Goal: Task Accomplishment & Management: Use online tool/utility

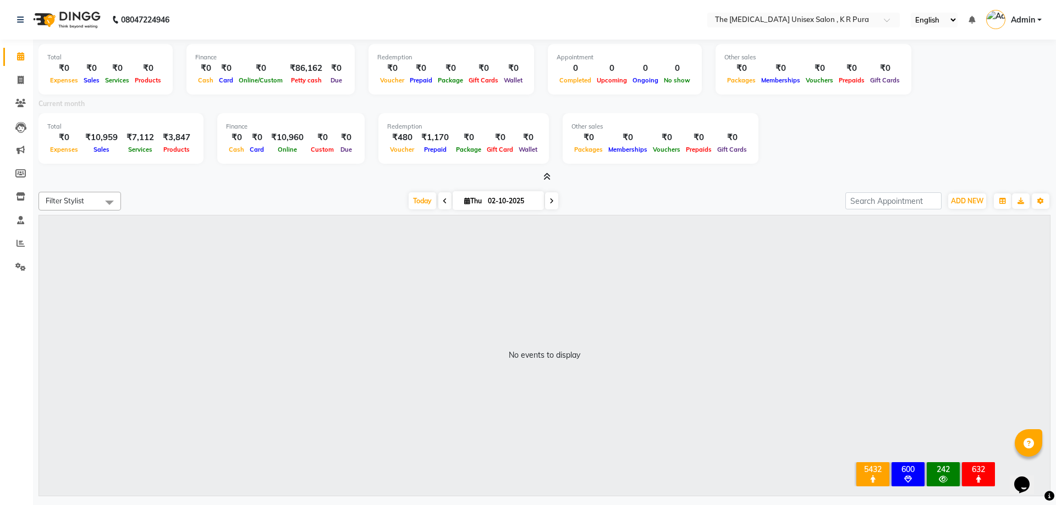
scroll to position [0, 3]
click at [955, 203] on span "ADD NEW" at bounding box center [964, 201] width 32 height 8
click at [934, 235] on link "Add Invoice" at bounding box center [939, 236] width 87 height 14
select select "service"
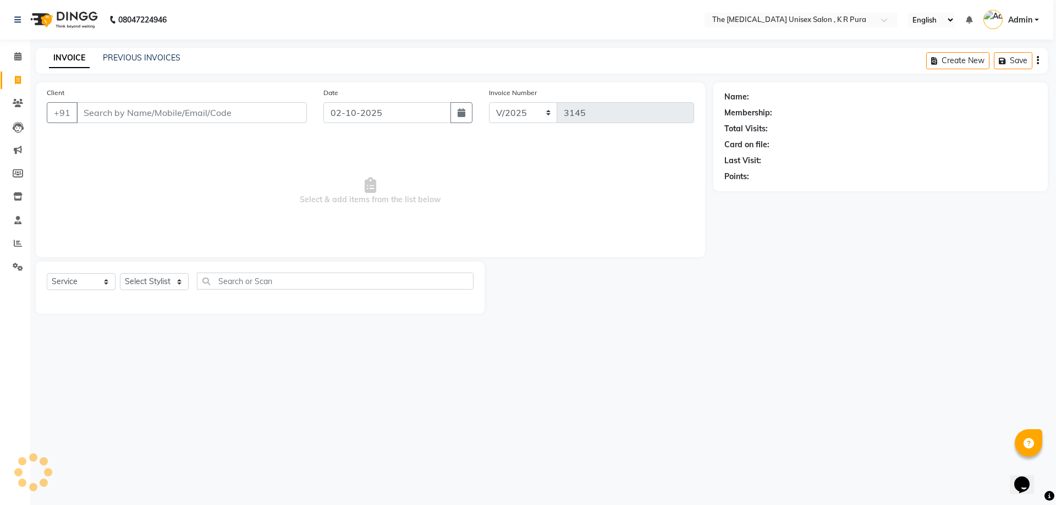
click at [120, 109] on input "Client" at bounding box center [191, 112] width 230 height 21
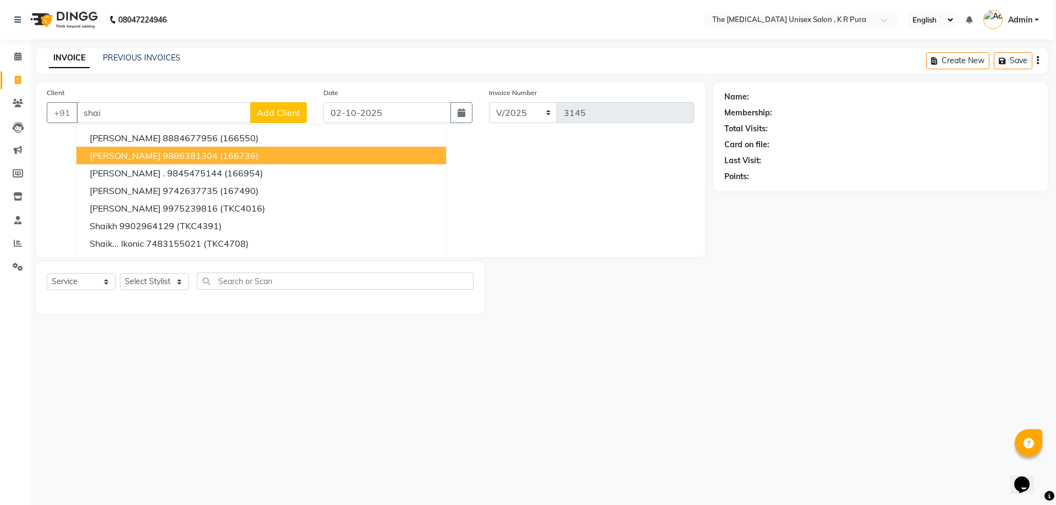
click at [220, 158] on span "(166736)" at bounding box center [239, 155] width 38 height 11
type input "9886381304"
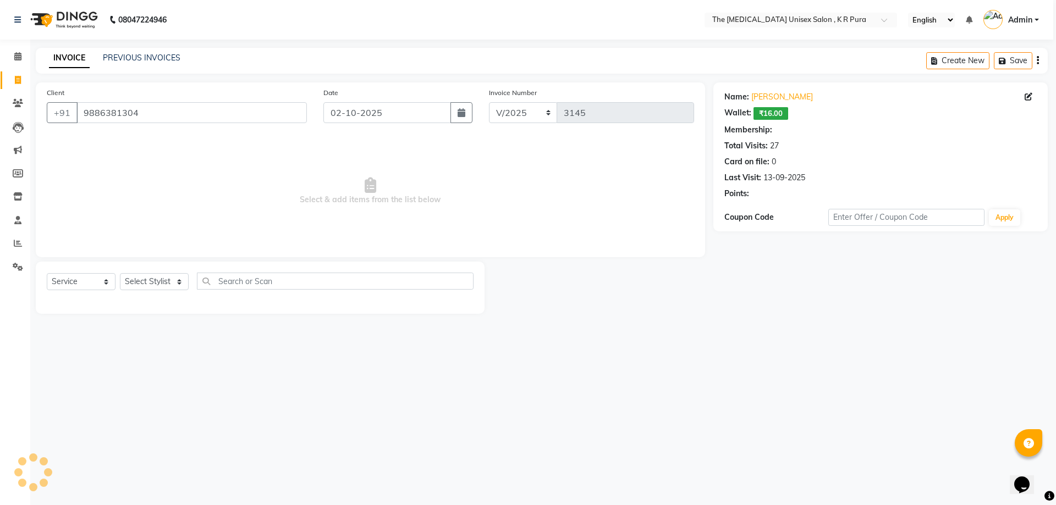
select select "1: Object"
click at [161, 282] on select "Select Stylist [PERSON_NAME] [PERSON_NAME] [PERSON_NAME] [PERSON_NAME]" at bounding box center [154, 281] width 69 height 17
select select "21266"
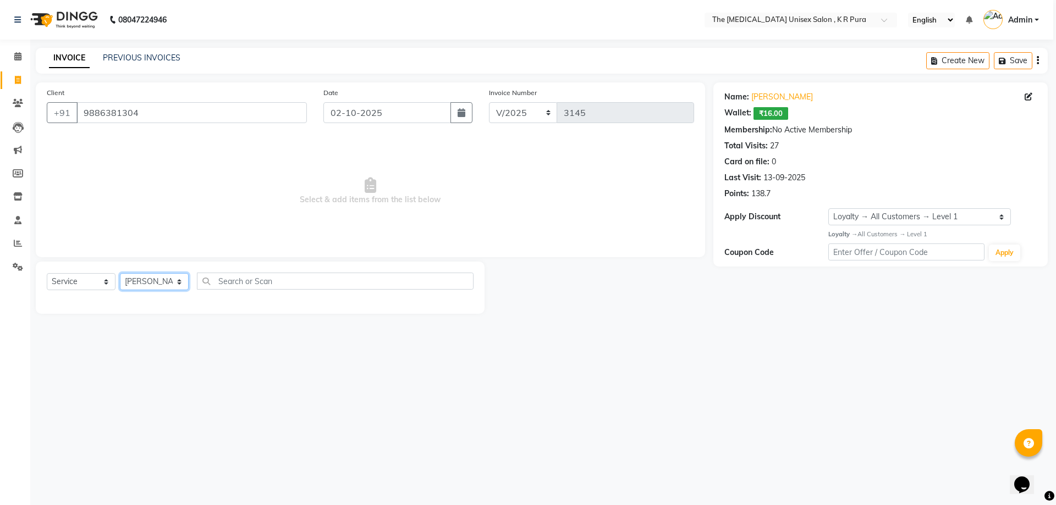
click at [120, 273] on select "Select Stylist [PERSON_NAME] [PERSON_NAME] [PERSON_NAME] [PERSON_NAME]" at bounding box center [154, 281] width 69 height 17
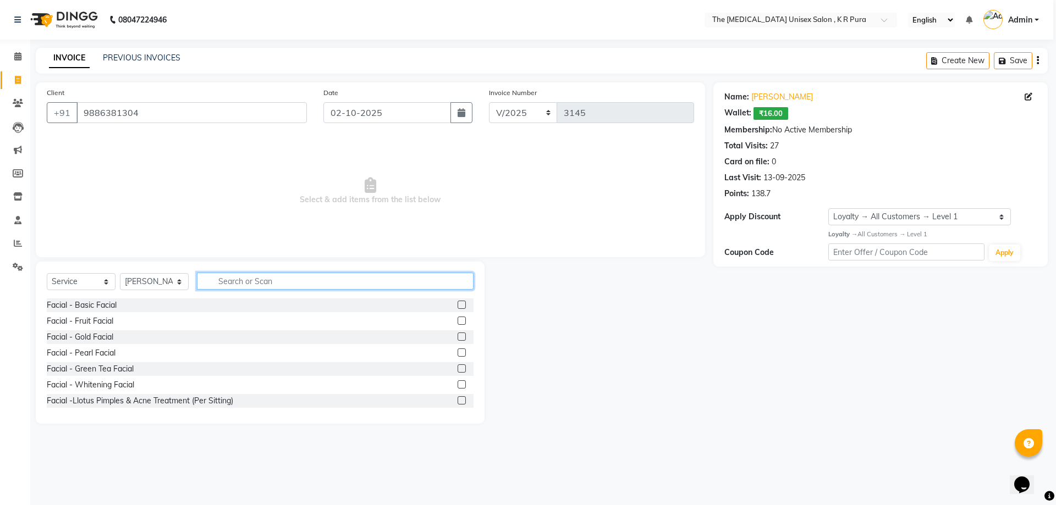
click at [246, 283] on input "text" at bounding box center [335, 281] width 277 height 17
type input "cut"
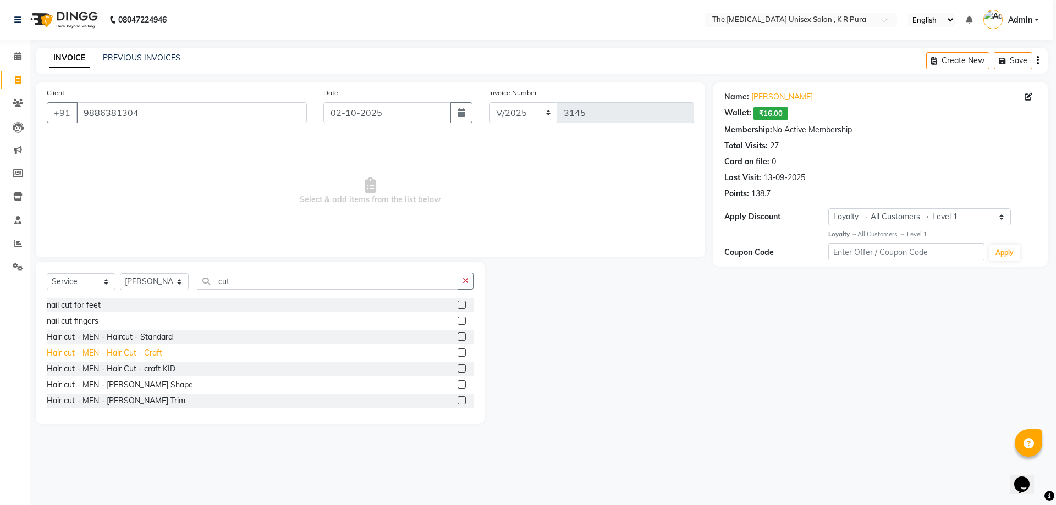
click at [150, 356] on div "Hair cut - MEN - Hair Cut - Craft" at bounding box center [104, 354] width 115 height 12
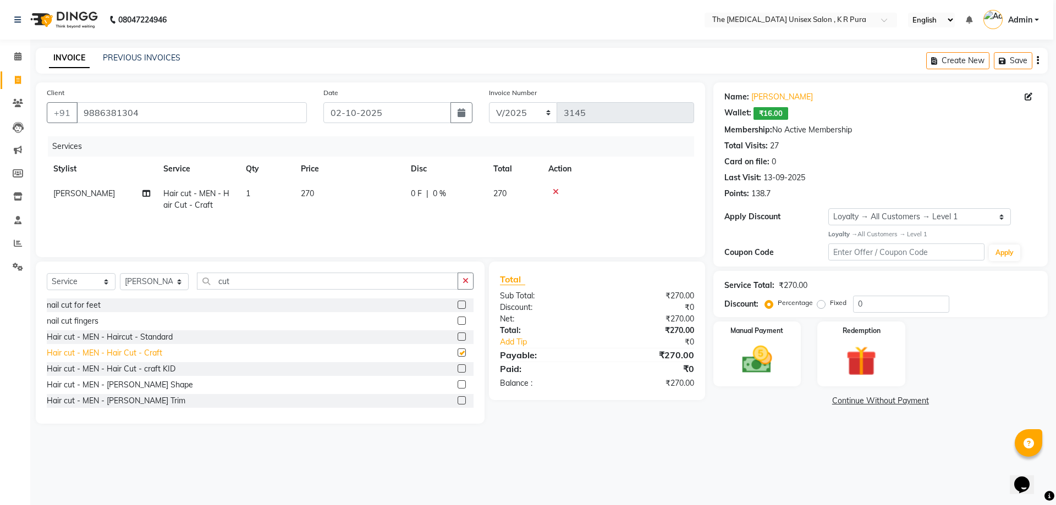
checkbox input "false"
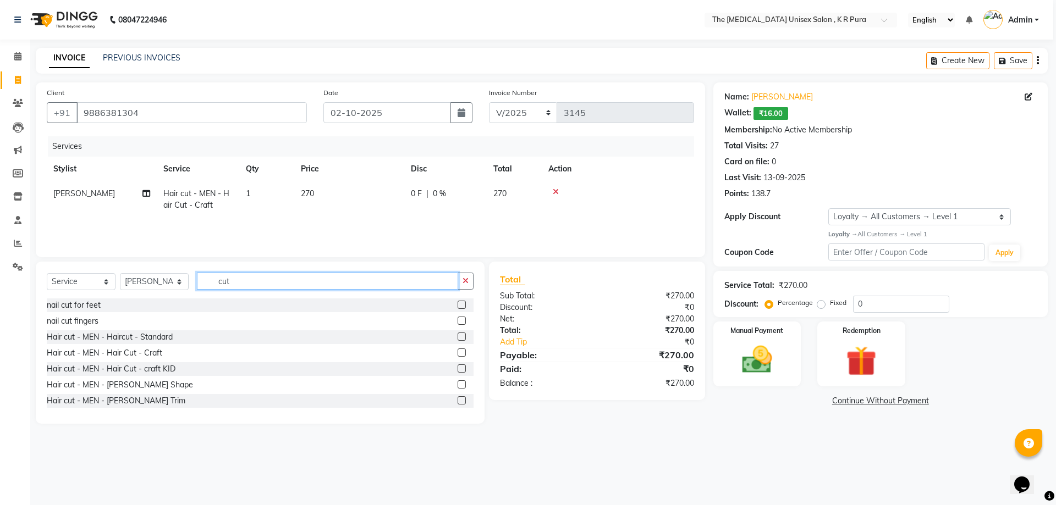
click at [261, 279] on input "cut" at bounding box center [327, 281] width 261 height 17
type input "c"
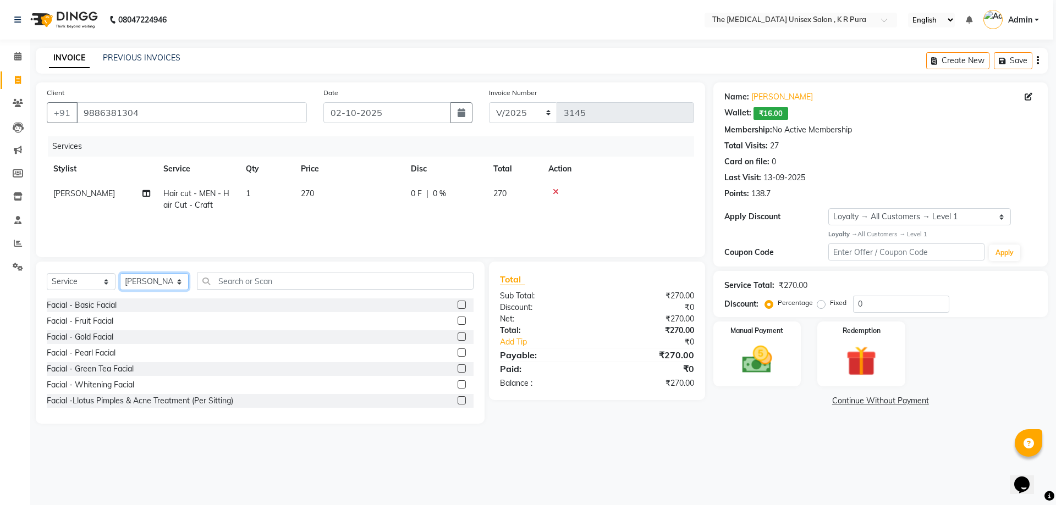
click at [177, 282] on select "Select Stylist [PERSON_NAME] [PERSON_NAME] [PERSON_NAME] [PERSON_NAME]" at bounding box center [154, 281] width 69 height 17
select select "88538"
click at [120, 273] on select "Select Stylist [PERSON_NAME] [PERSON_NAME] [PERSON_NAME] [PERSON_NAME]" at bounding box center [154, 281] width 69 height 17
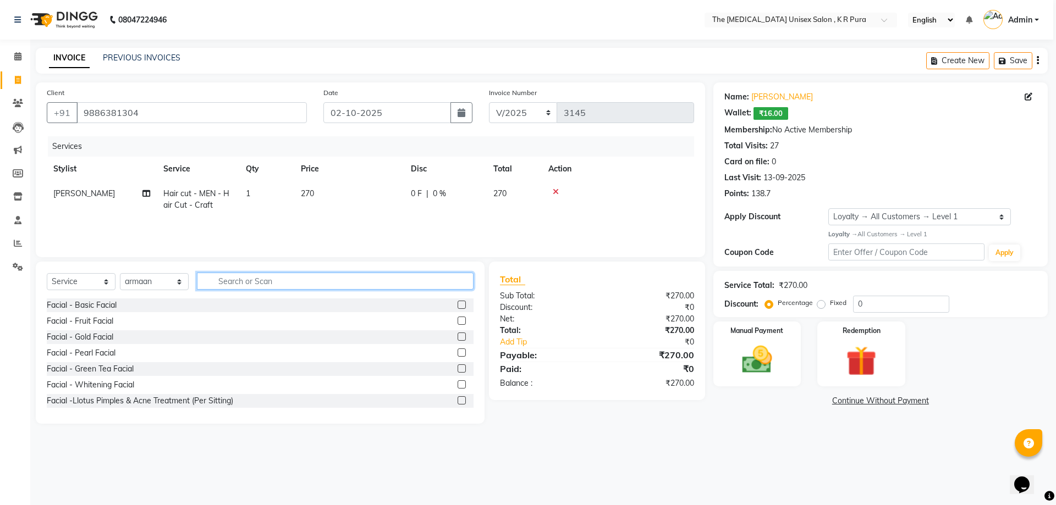
click at [265, 282] on input "text" at bounding box center [335, 281] width 277 height 17
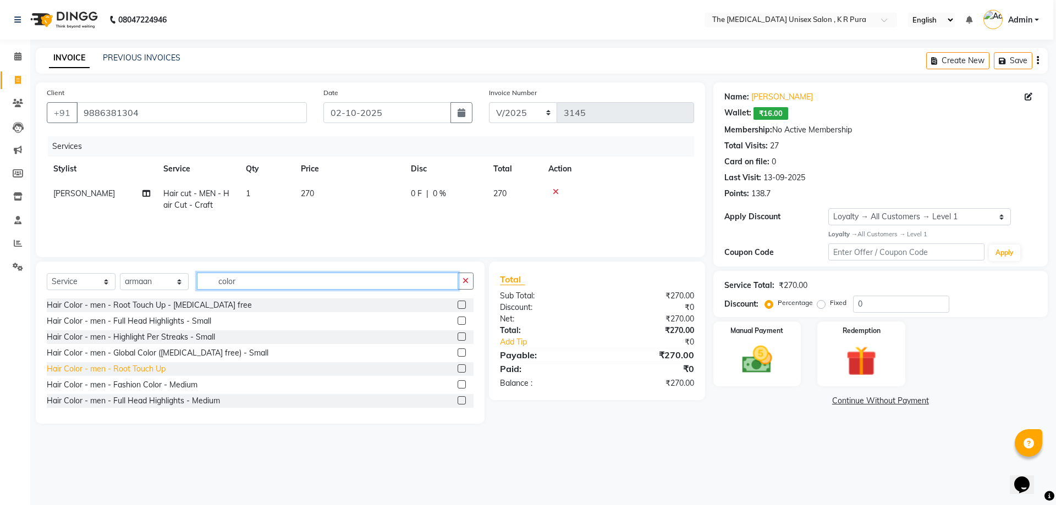
type input "color"
click at [130, 368] on div "Hair Color - men - Root Touch Up" at bounding box center [106, 369] width 119 height 12
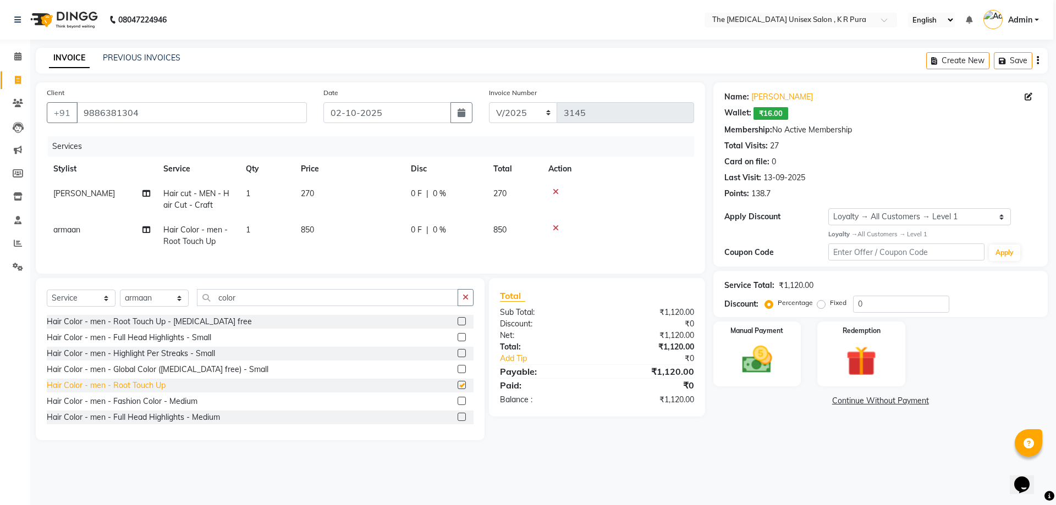
checkbox input "false"
click at [435, 229] on span "0 %" at bounding box center [439, 230] width 13 height 12
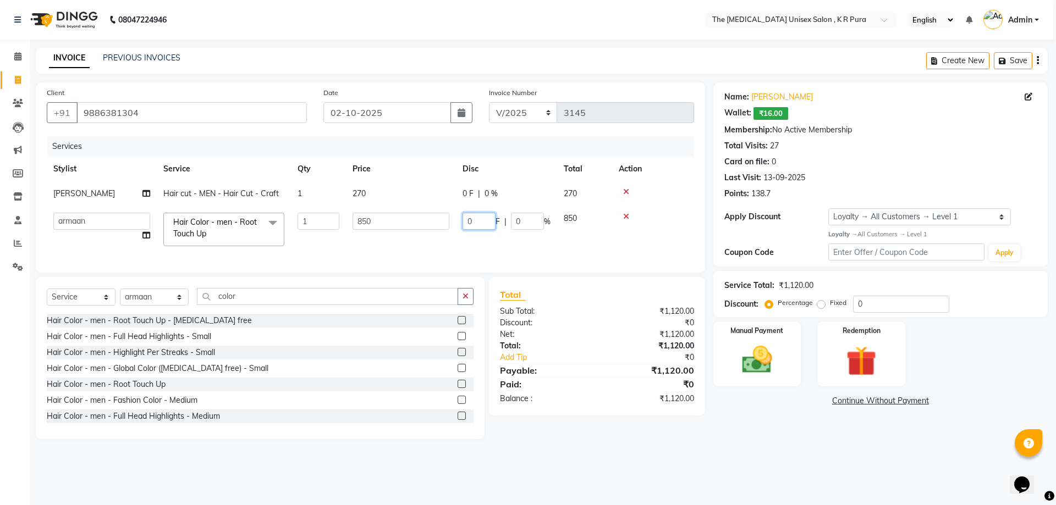
click at [481, 222] on input "0" at bounding box center [478, 221] width 33 height 17
type input "600"
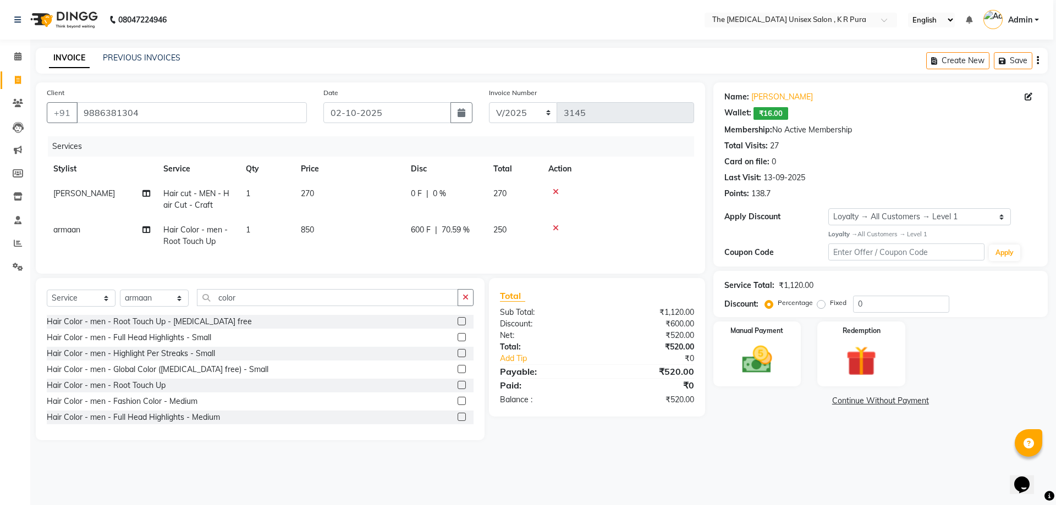
click at [519, 249] on div "Services Stylist Service Qty Price Disc Total Action [PERSON_NAME] Hair cut - M…" at bounding box center [370, 199] width 647 height 126
click at [459, 232] on span "70.59 %" at bounding box center [456, 230] width 28 height 12
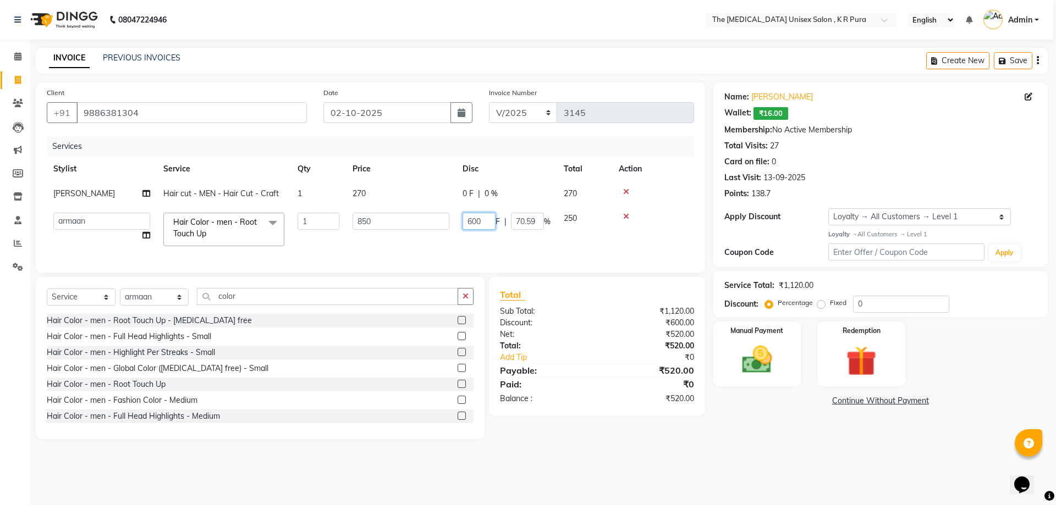
click at [488, 221] on input "600" at bounding box center [478, 221] width 33 height 17
type input "6"
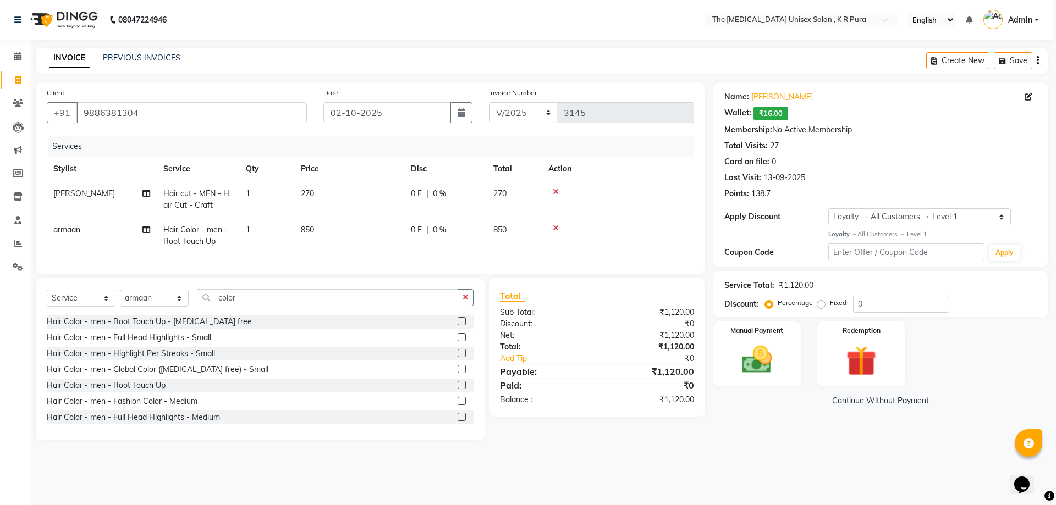
click at [438, 228] on span "0 %" at bounding box center [439, 230] width 13 height 12
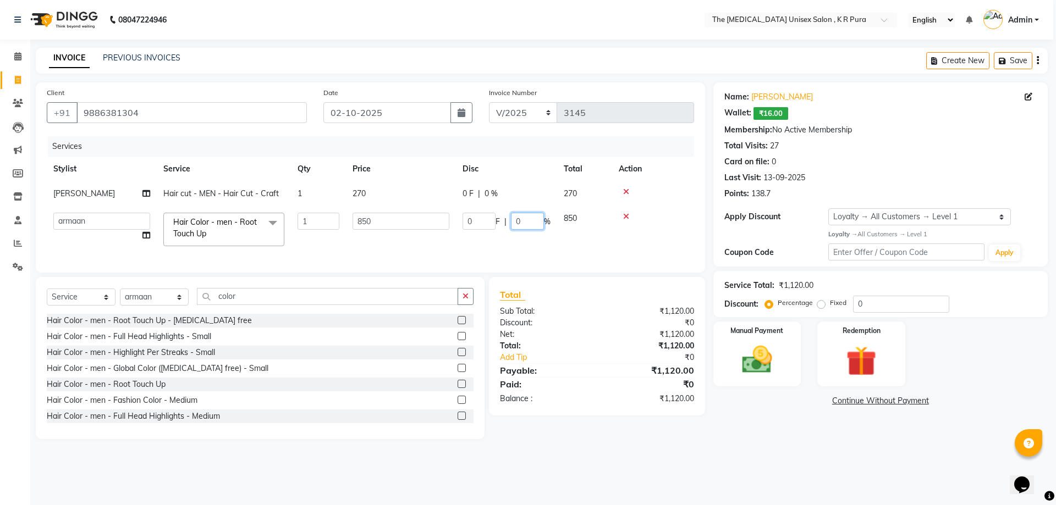
click at [522, 221] on input "0" at bounding box center [527, 221] width 33 height 17
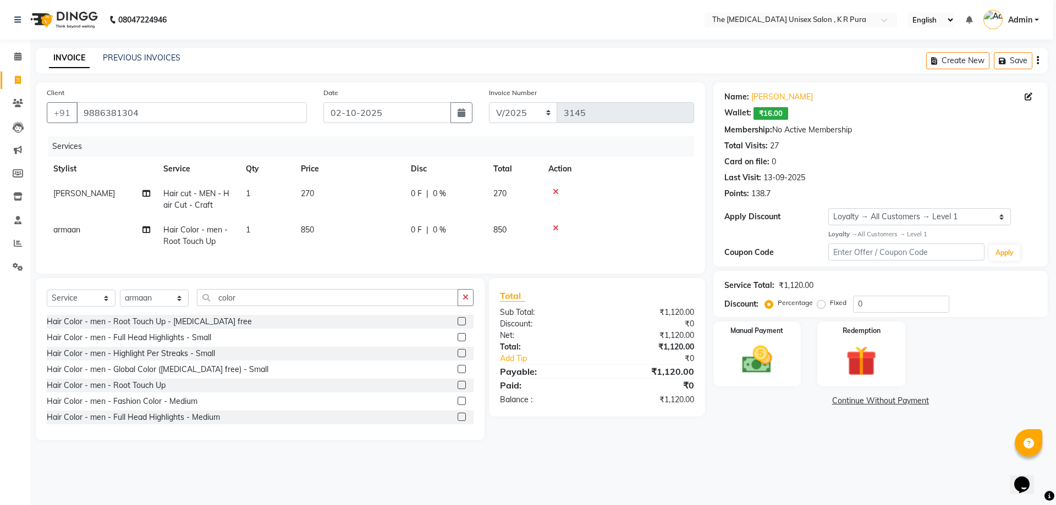
click at [424, 231] on div "0 F | 0 %" at bounding box center [445, 230] width 69 height 12
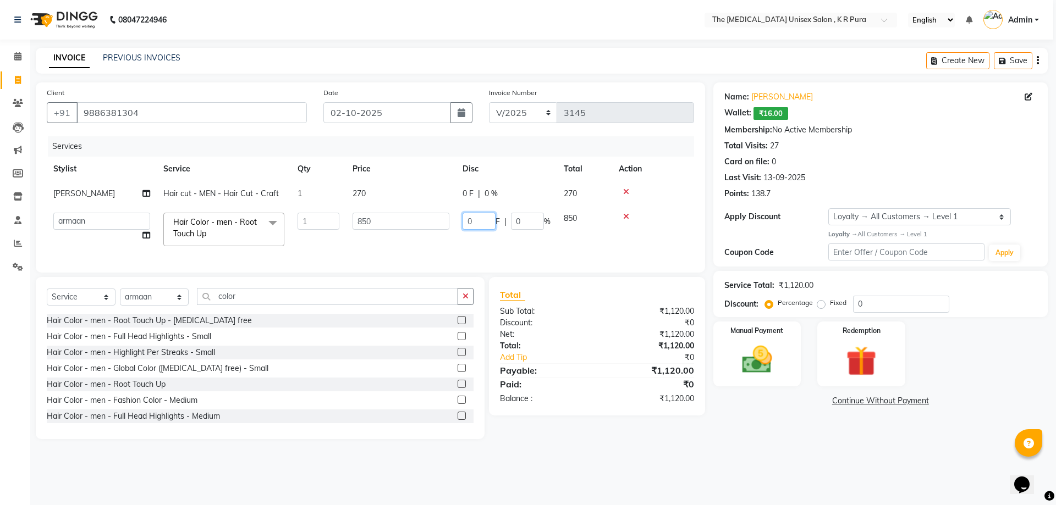
click at [481, 220] on input "0" at bounding box center [478, 221] width 33 height 17
click at [467, 225] on input "0" at bounding box center [478, 221] width 33 height 17
type input "250"
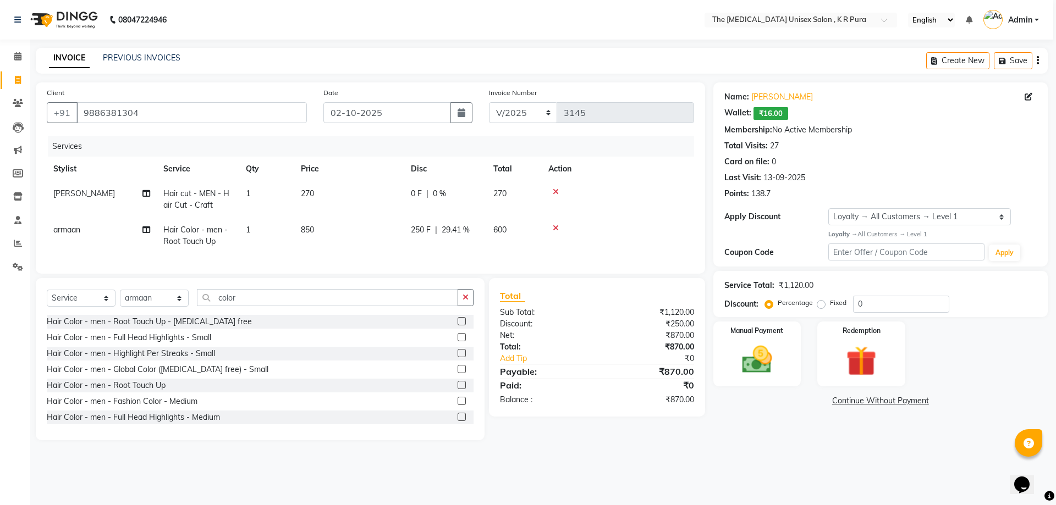
click at [483, 239] on td "250 F | 29.41 %" at bounding box center [445, 236] width 82 height 36
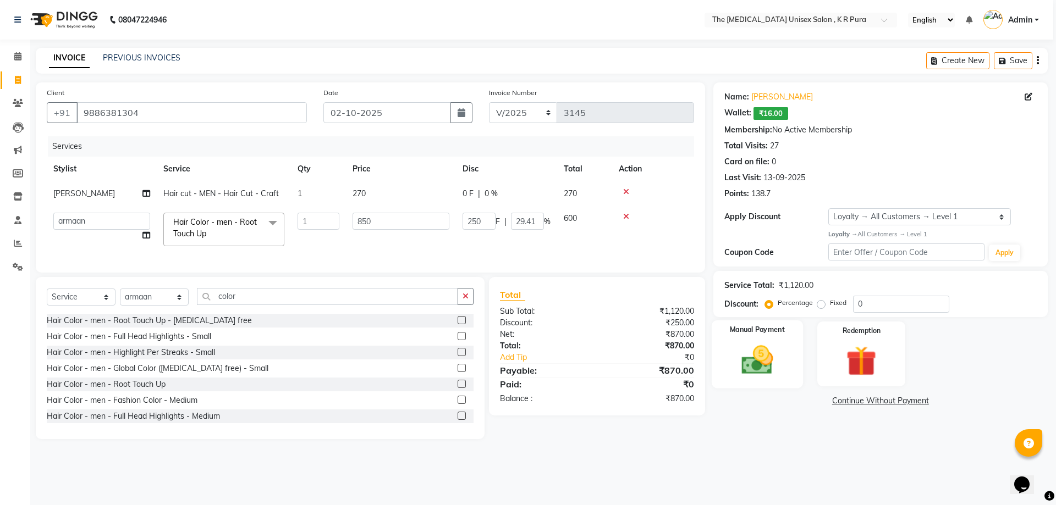
click at [767, 357] on img at bounding box center [756, 360] width 51 height 36
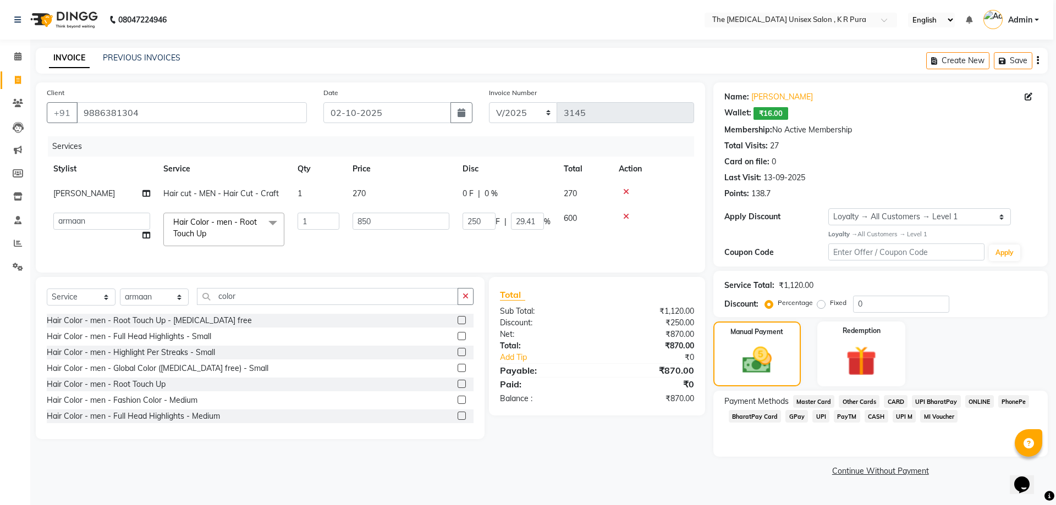
click at [370, 197] on td "270" at bounding box center [401, 193] width 110 height 25
select select "21266"
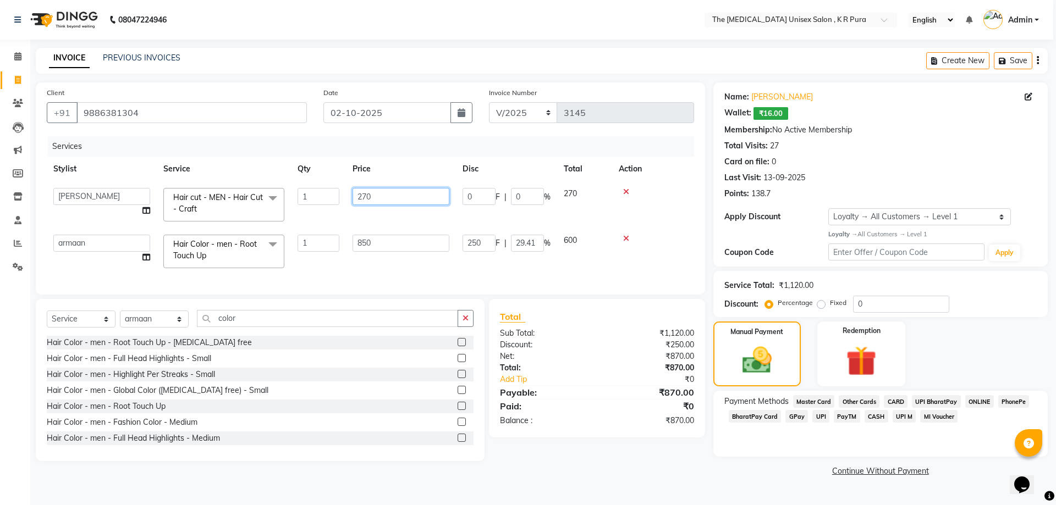
click at [372, 196] on input "270" at bounding box center [400, 196] width 97 height 17
type input "250"
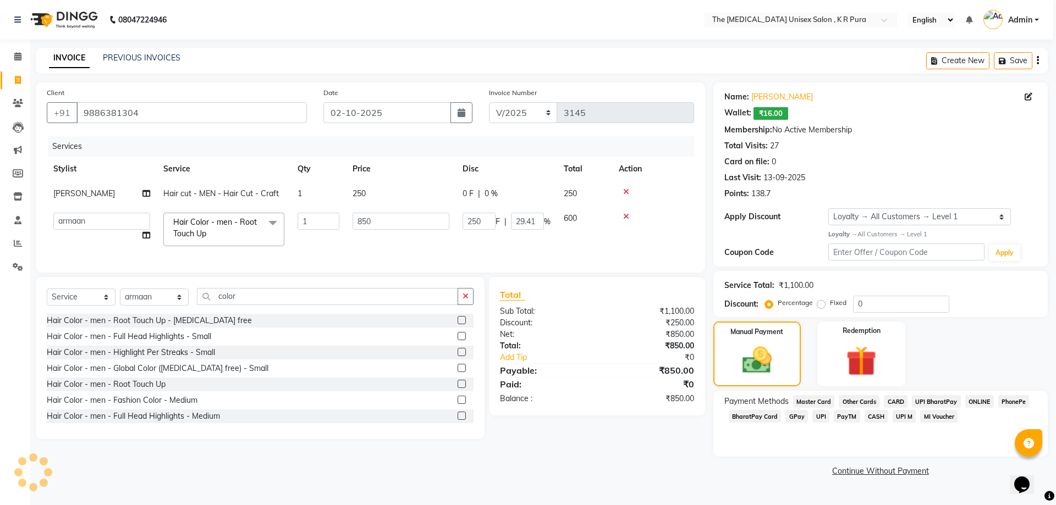
click at [448, 218] on tbody "[PERSON_NAME] Hair cut - MEN - Hair Cut - Craft 1 250 0 F | 0 % 250 [PERSON_NAM…" at bounding box center [370, 216] width 647 height 71
click at [579, 241] on td "600" at bounding box center [584, 229] width 55 height 47
click at [792, 417] on span "GPay" at bounding box center [796, 416] width 23 height 13
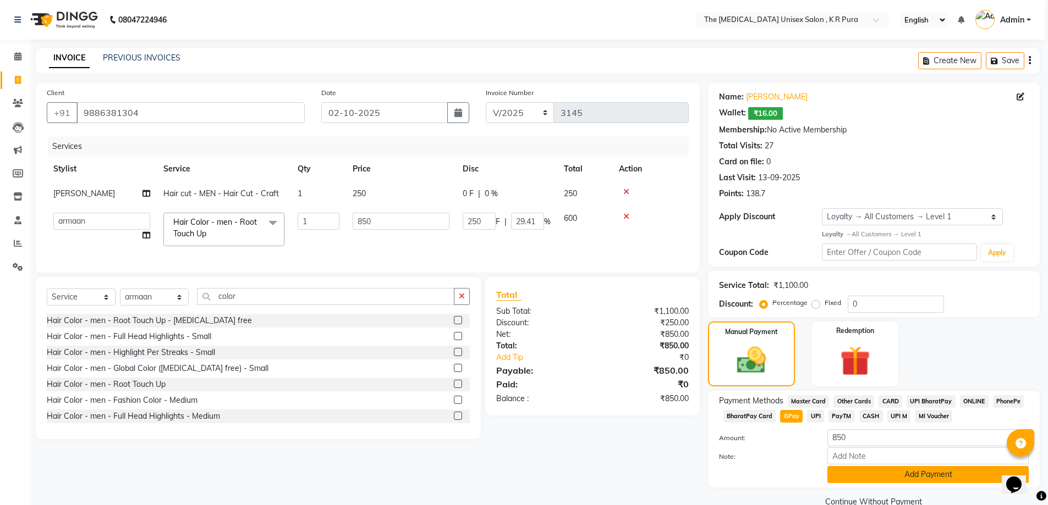
click at [945, 469] on button "Add Payment" at bounding box center [927, 474] width 201 height 17
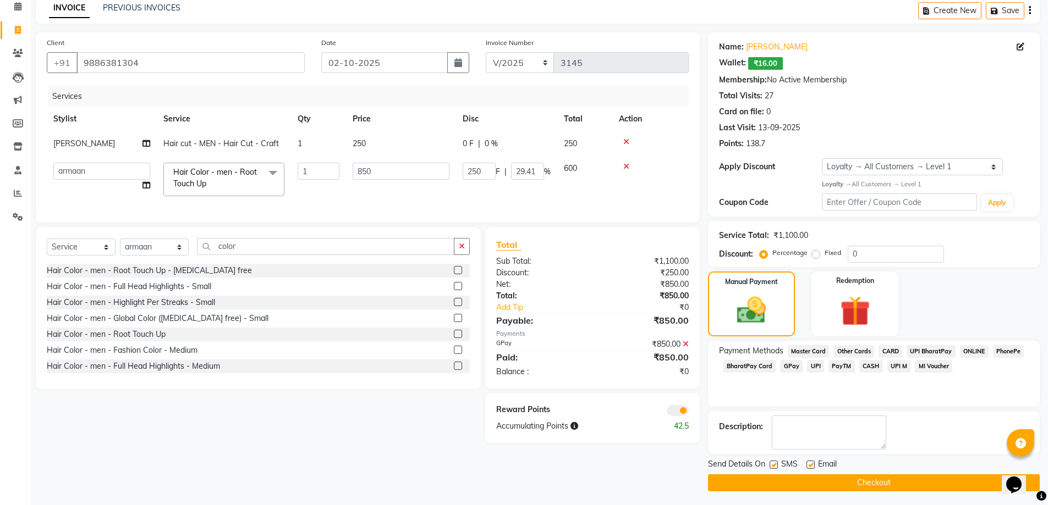
scroll to position [53, 0]
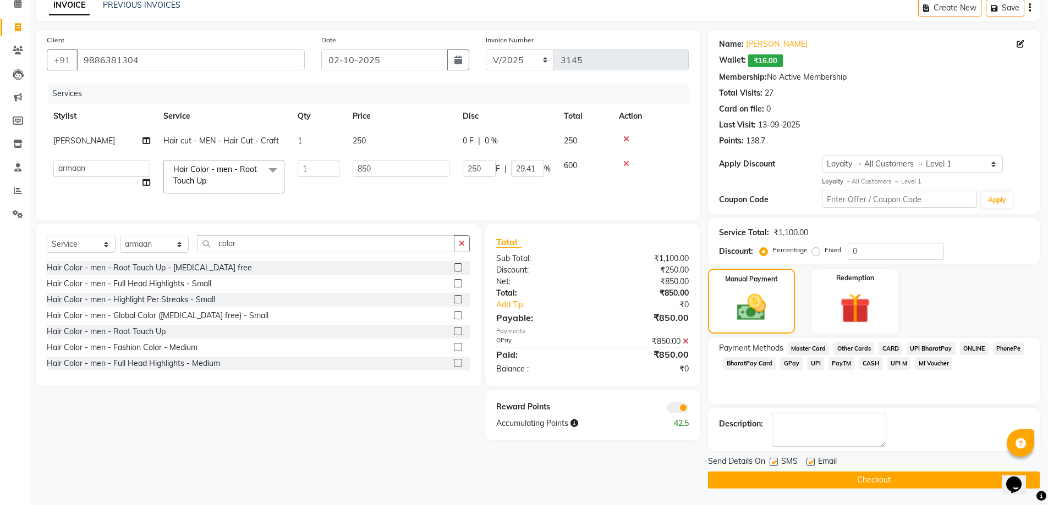
click at [929, 481] on button "Checkout" at bounding box center [874, 480] width 332 height 17
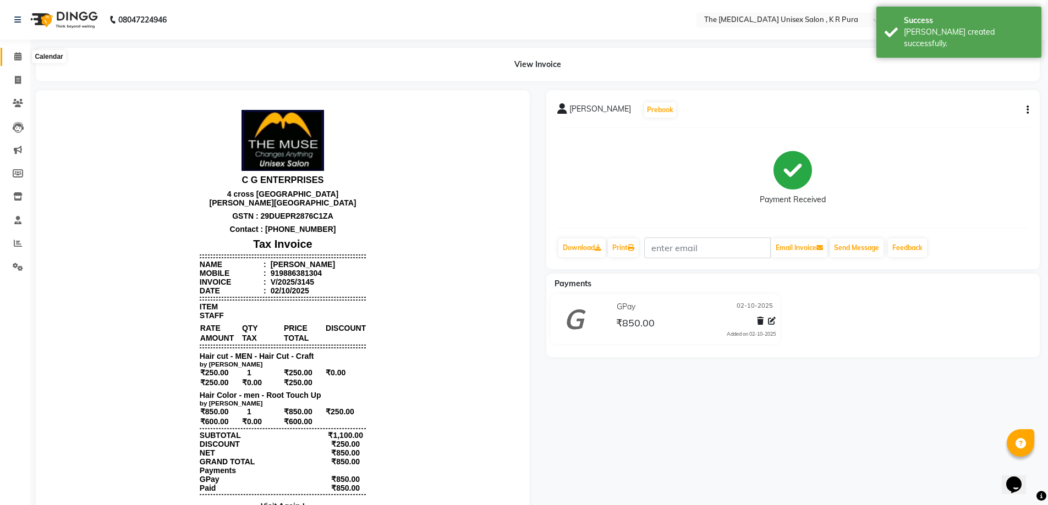
click at [21, 58] on icon at bounding box center [17, 56] width 7 height 8
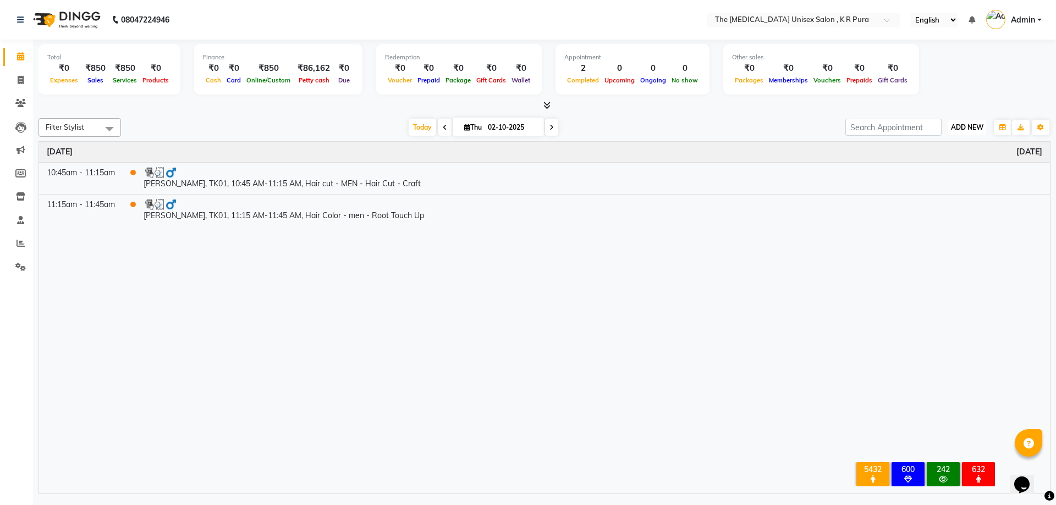
click at [964, 128] on span "ADD NEW" at bounding box center [967, 127] width 32 height 8
click at [934, 166] on link "Add Invoice" at bounding box center [942, 163] width 87 height 14
select select "service"
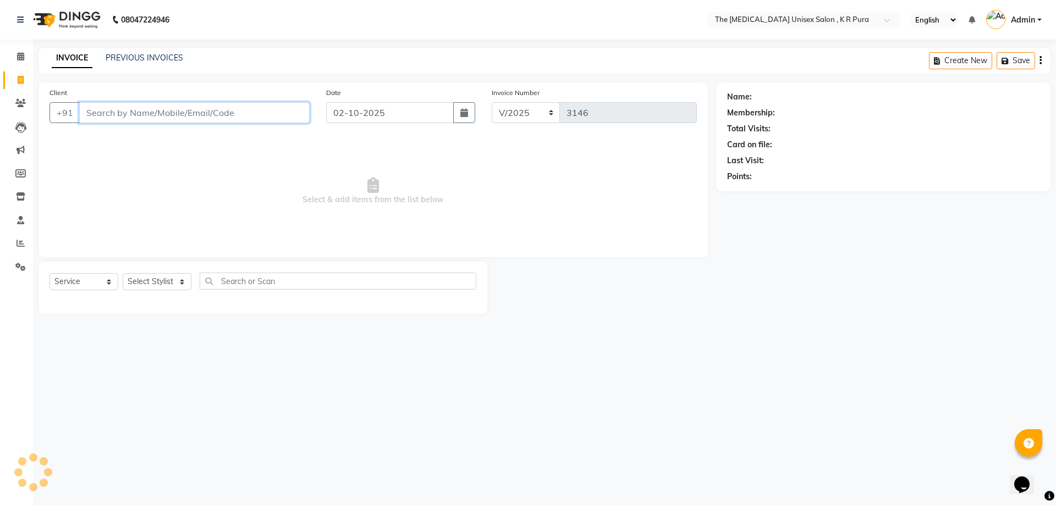
click at [113, 117] on input "Client" at bounding box center [194, 112] width 230 height 21
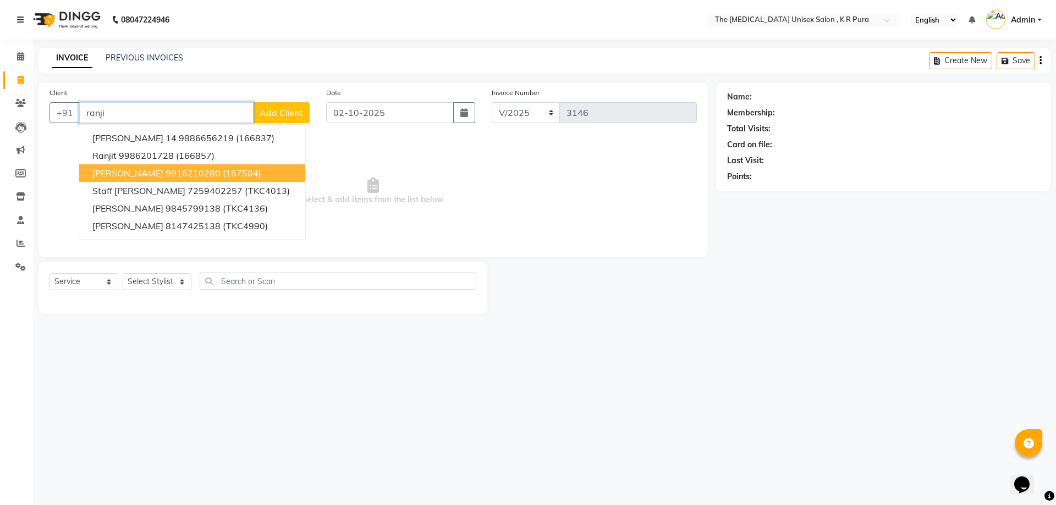
click at [158, 168] on button "[PERSON_NAME] 9916210280 (167504)" at bounding box center [192, 173] width 226 height 18
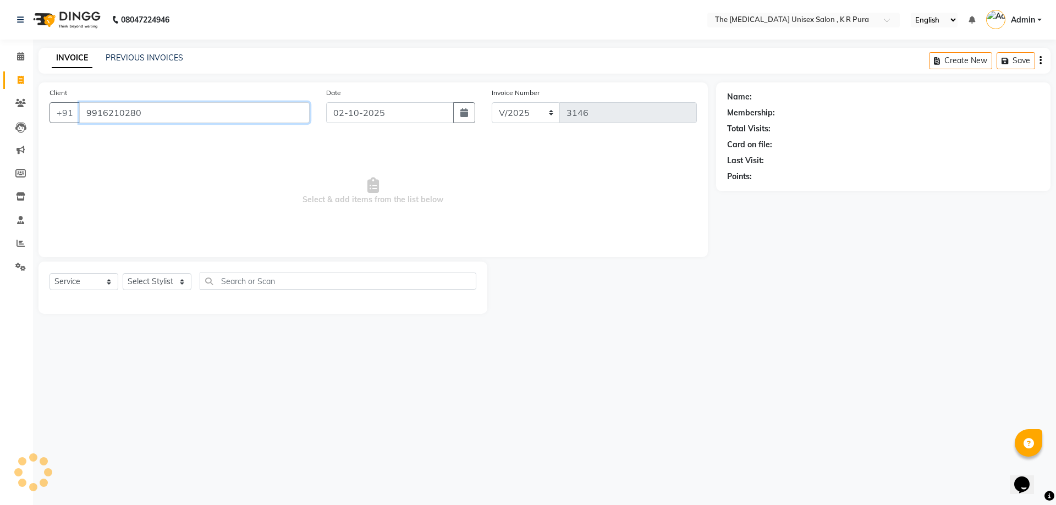
type input "9916210280"
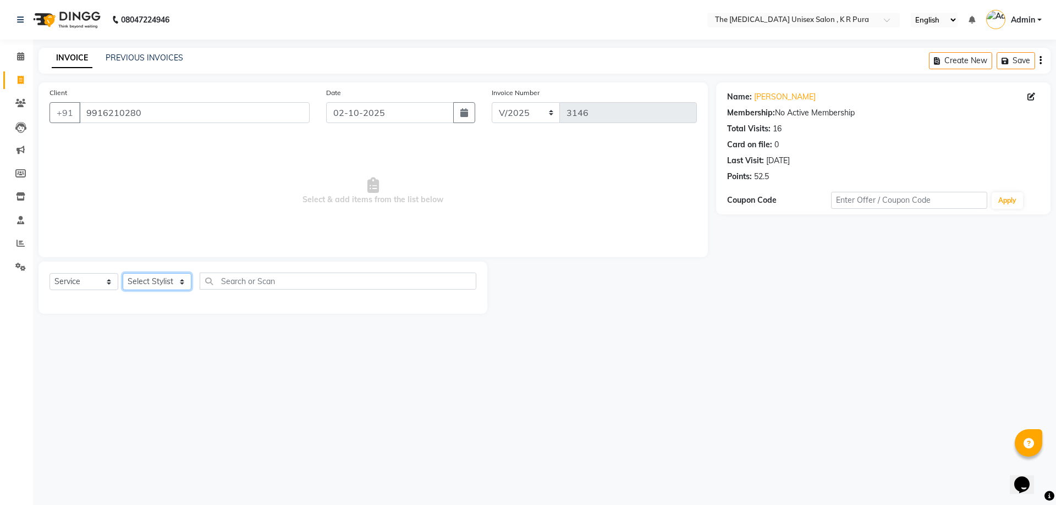
click at [184, 285] on select "Select Stylist [PERSON_NAME] [PERSON_NAME] [PERSON_NAME] [PERSON_NAME]" at bounding box center [157, 281] width 69 height 17
select select "21266"
click at [123, 273] on select "Select Stylist [PERSON_NAME] [PERSON_NAME] [PERSON_NAME] [PERSON_NAME]" at bounding box center [157, 281] width 69 height 17
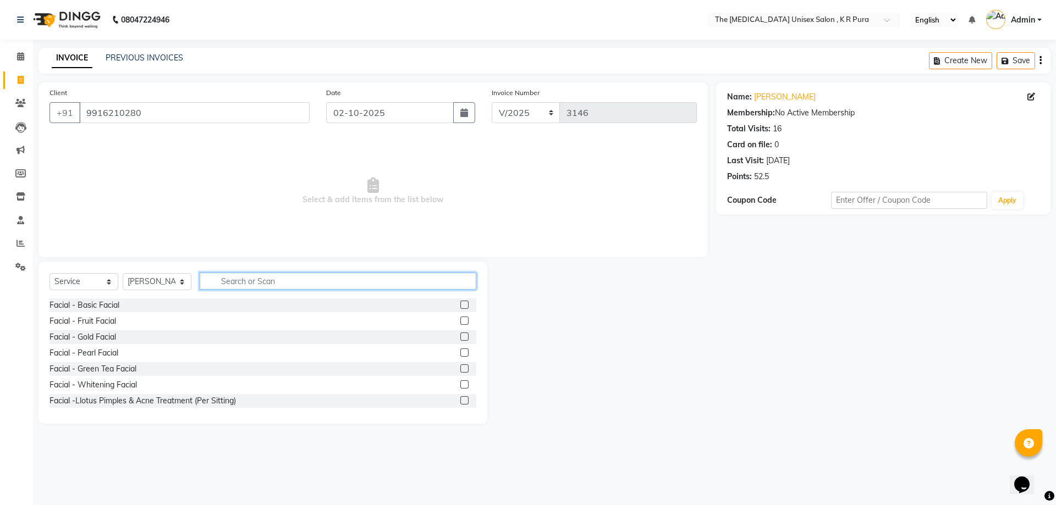
click at [244, 277] on input "text" at bounding box center [338, 281] width 277 height 17
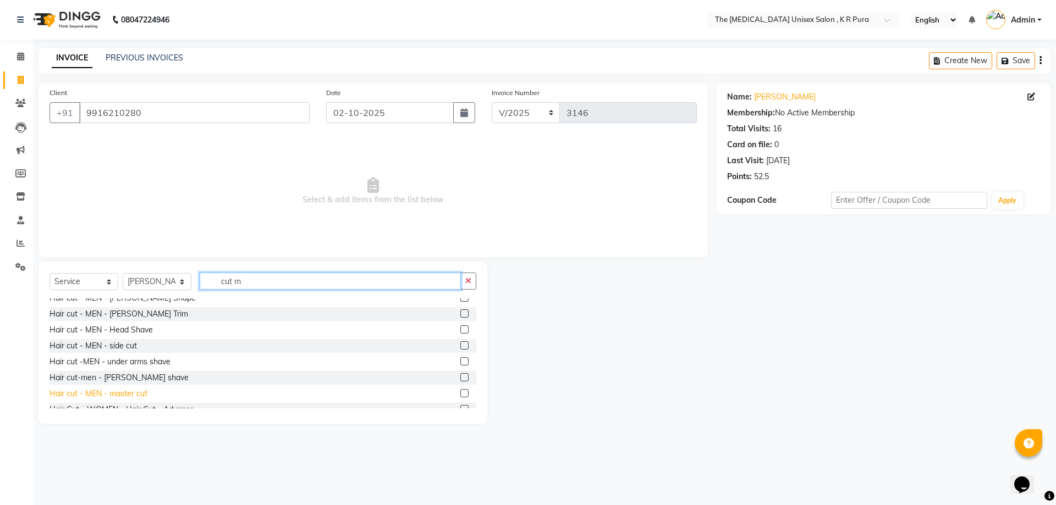
type input "cut m"
click at [140, 394] on div "Hair cut - MEN - master cut" at bounding box center [98, 394] width 98 height 12
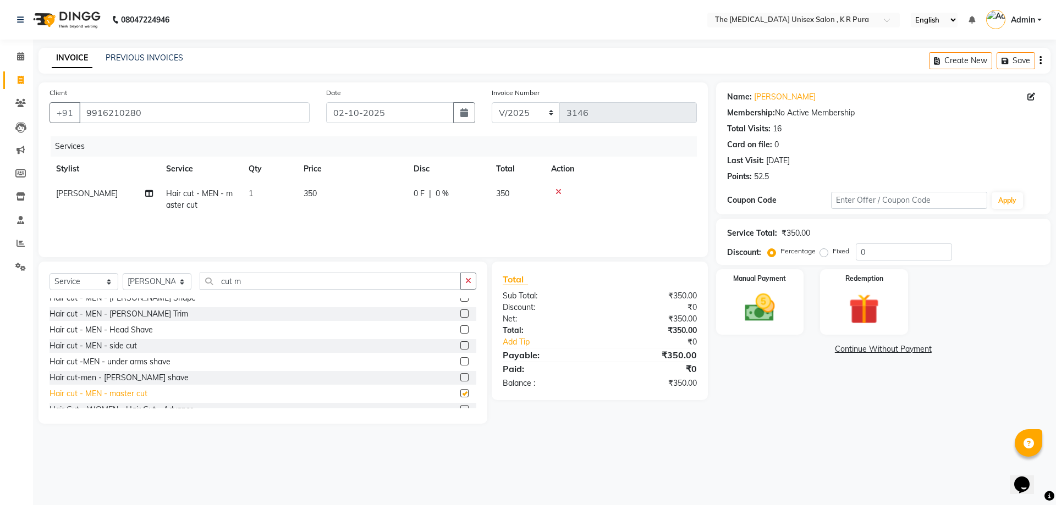
checkbox input "false"
click at [755, 433] on main "INVOICE PREVIOUS INVOICES Create New Save Client [PHONE_NUMBER] Date [DATE] Inv…" at bounding box center [544, 244] width 1023 height 393
